Goal: Task Accomplishment & Management: Manage account settings

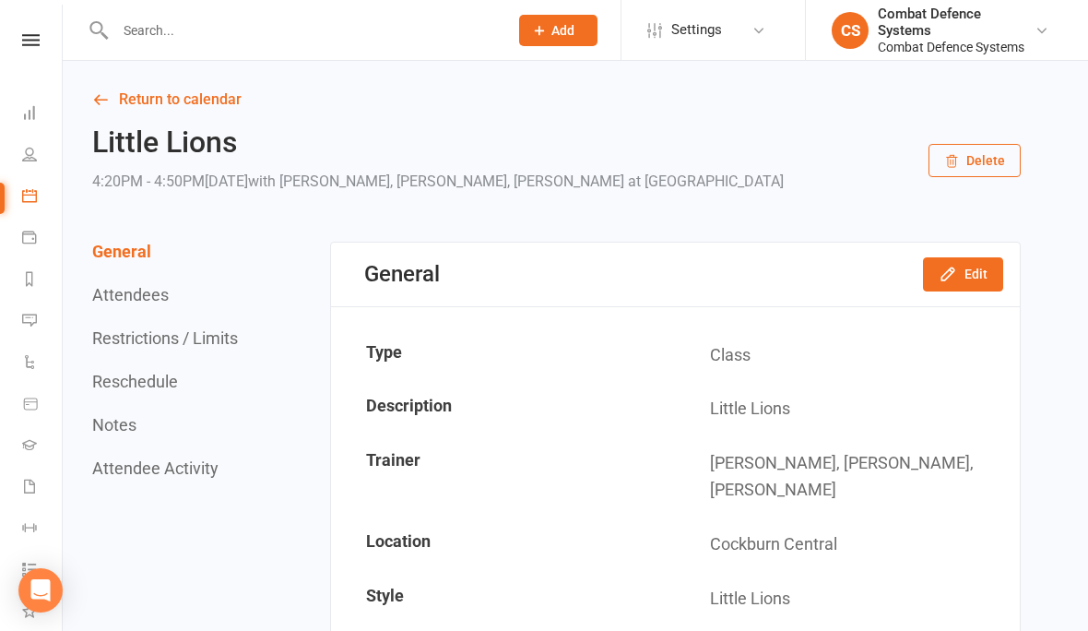
click at [218, 93] on link "Return to calendar" at bounding box center [556, 100] width 928 height 26
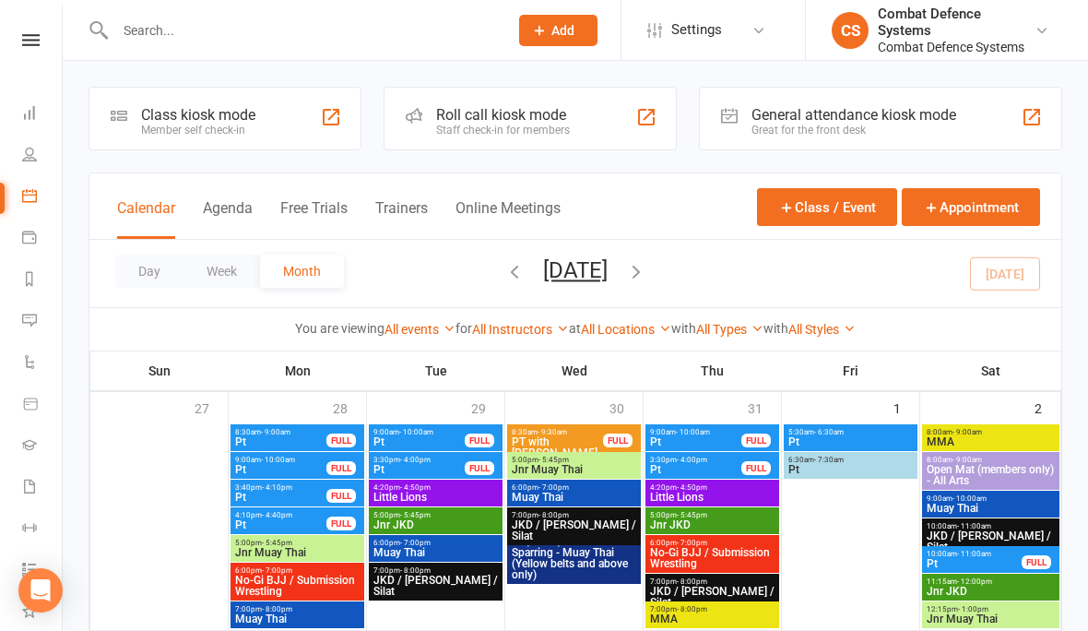
click at [191, 42] on input "text" at bounding box center [302, 31] width 385 height 26
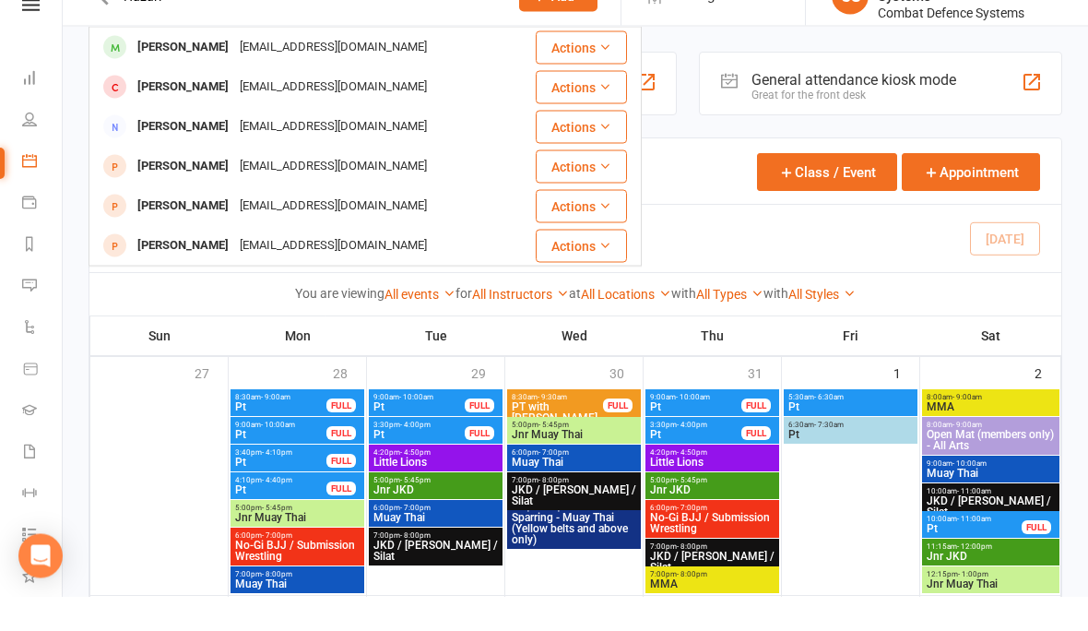
type input "Hazari"
click at [269, 68] on div "[EMAIL_ADDRESS][DOMAIN_NAME]" at bounding box center [333, 81] width 198 height 27
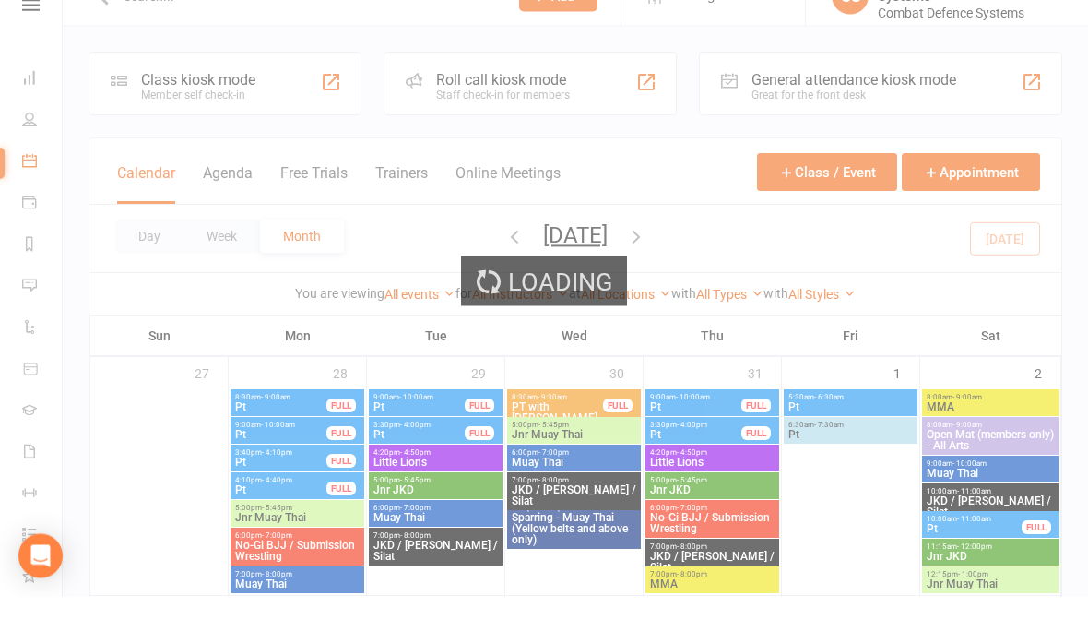
scroll to position [35, 0]
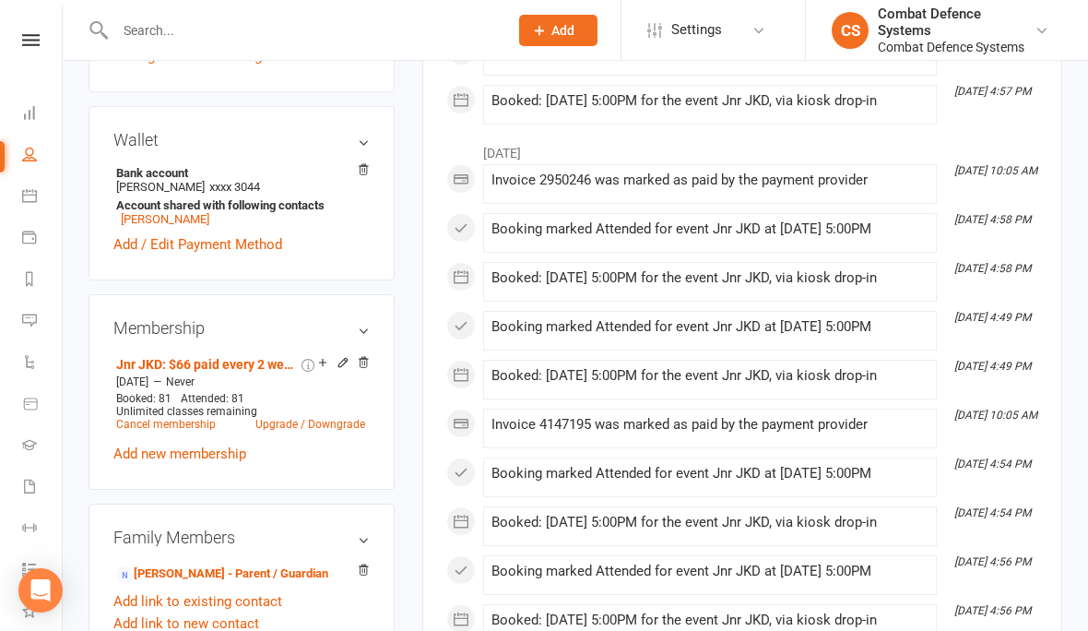
scroll to position [504, 0]
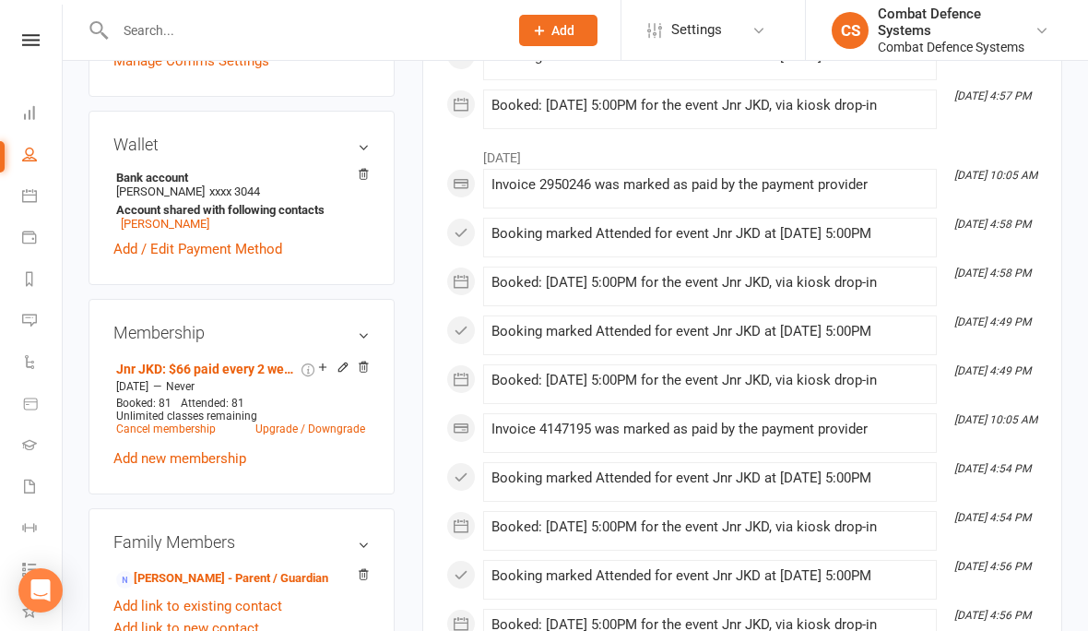
click at [264, 260] on link "Add / Edit Payment Method" at bounding box center [197, 249] width 169 height 22
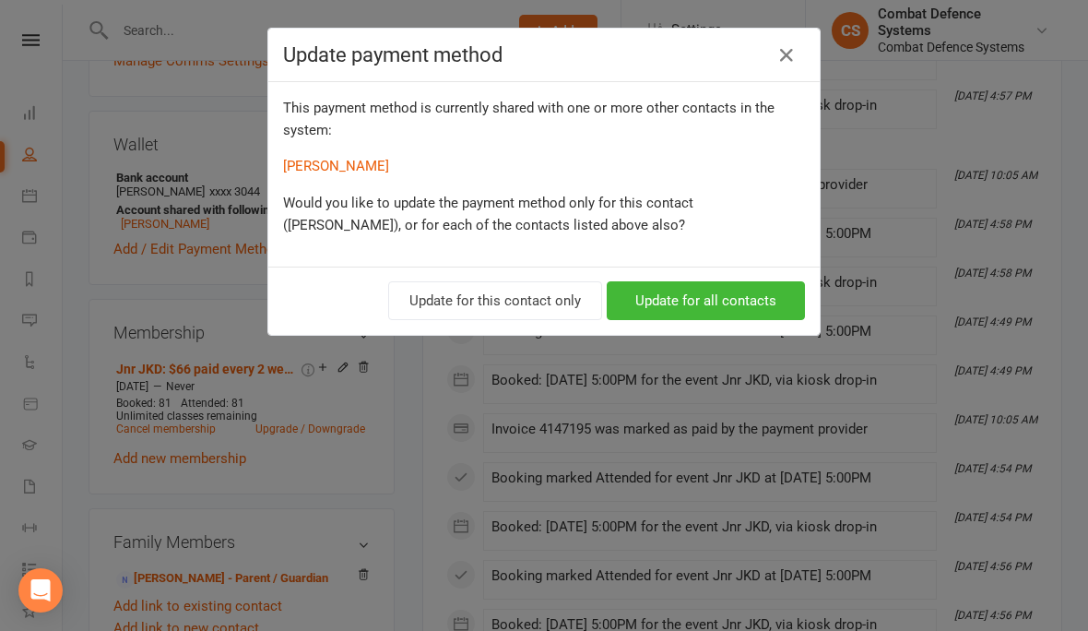
click at [703, 300] on button "Update for all contacts" at bounding box center [706, 300] width 198 height 39
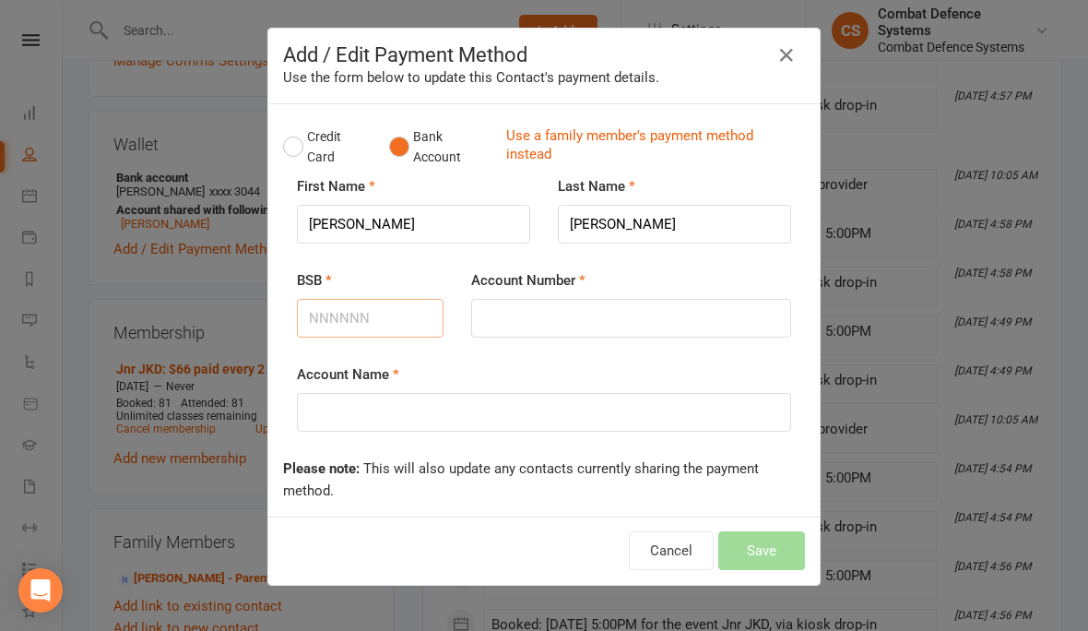
click at [369, 334] on input "BSB" at bounding box center [370, 318] width 147 height 39
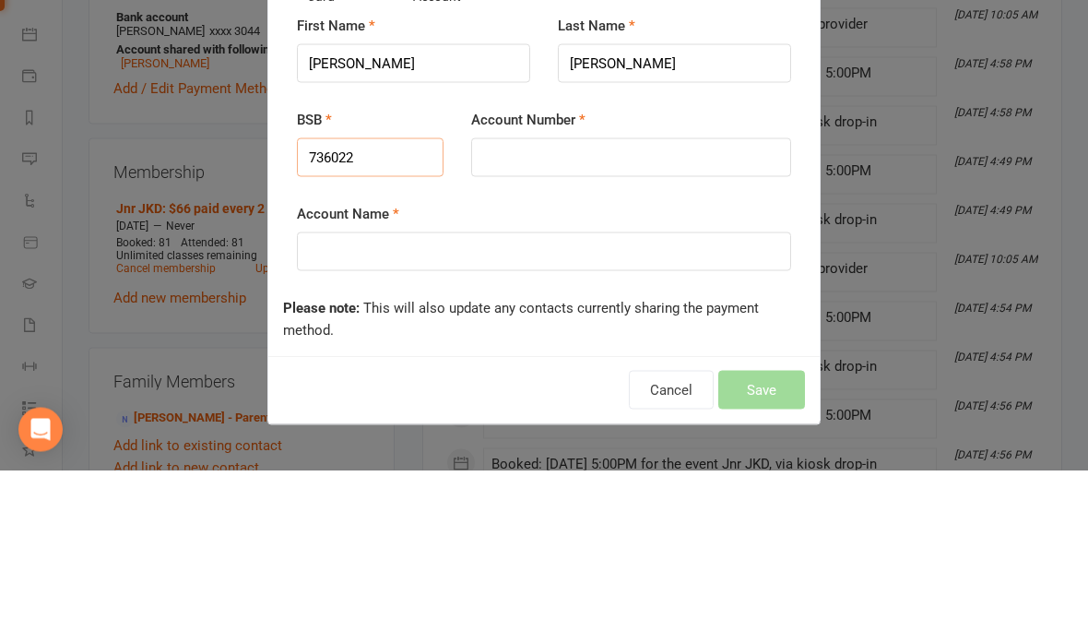
type input "736022"
click at [624, 299] on input "Account Number" at bounding box center [631, 318] width 320 height 39
type input "841849"
click at [507, 393] on input "Account Name" at bounding box center [544, 412] width 494 height 39
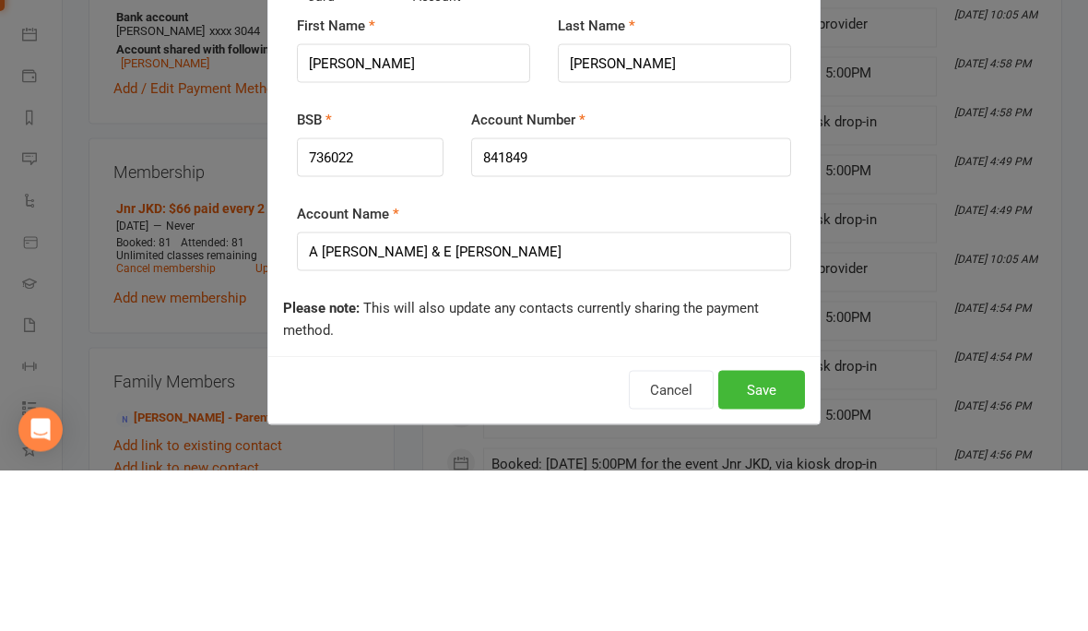
scroll to position [666, 0]
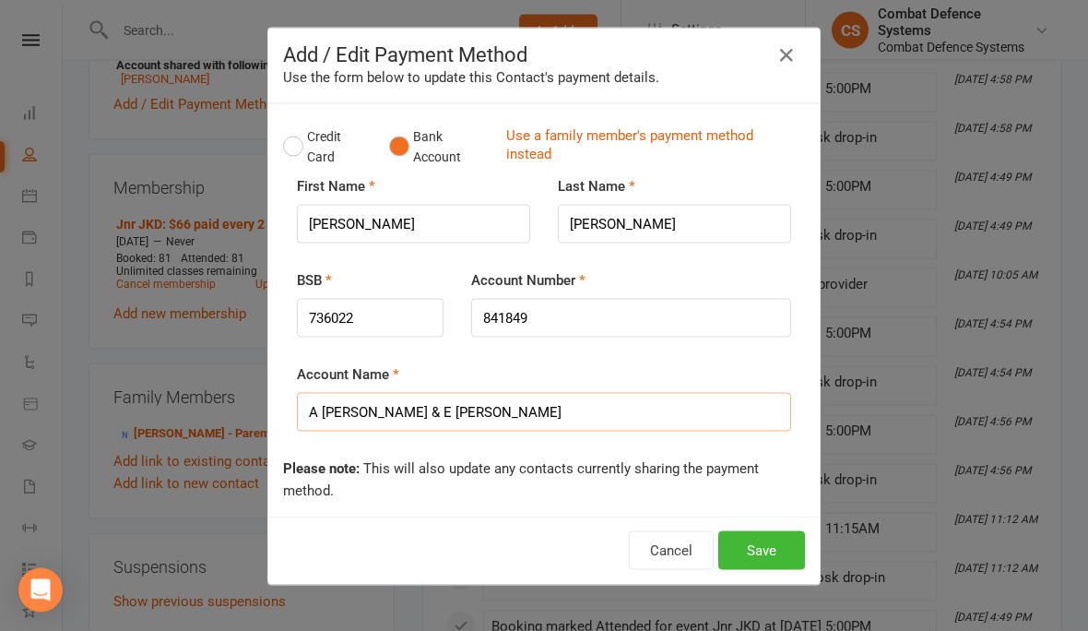
type input "A [PERSON_NAME] & E [PERSON_NAME]"
click at [783, 532] on button "Save" at bounding box center [761, 550] width 87 height 39
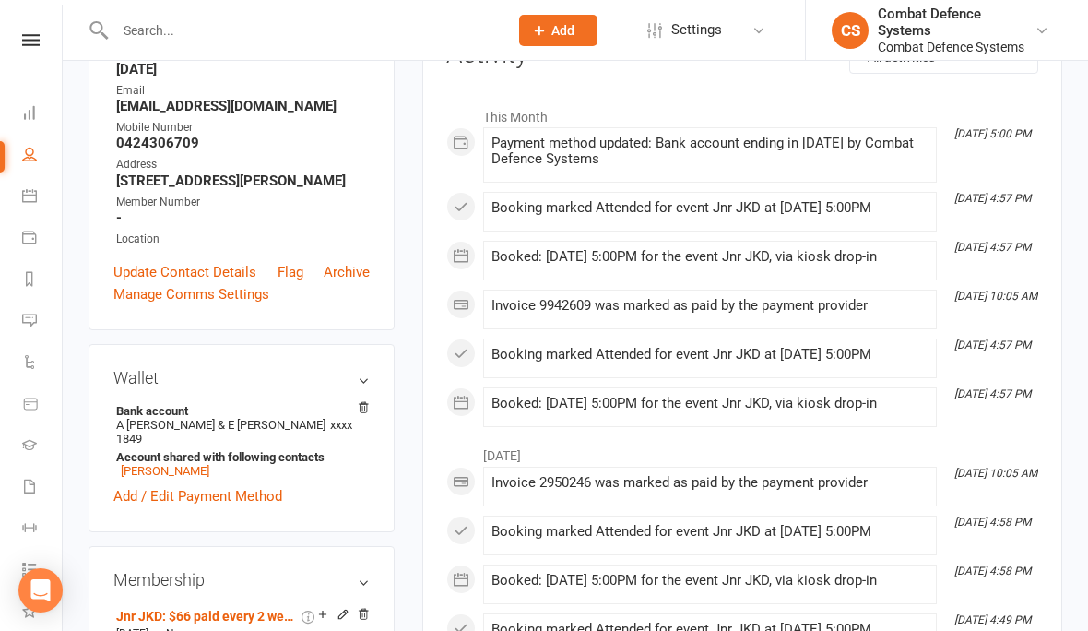
scroll to position [0, 0]
